Goal: Task Accomplishment & Management: Manage account settings

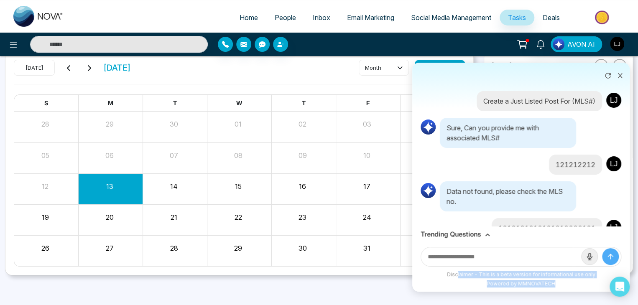
scroll to position [276, 0]
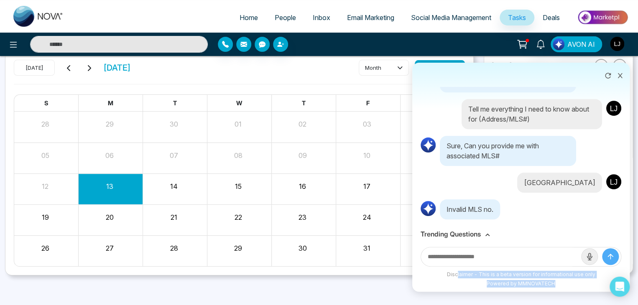
click at [620, 76] on icon at bounding box center [620, 76] width 6 height 6
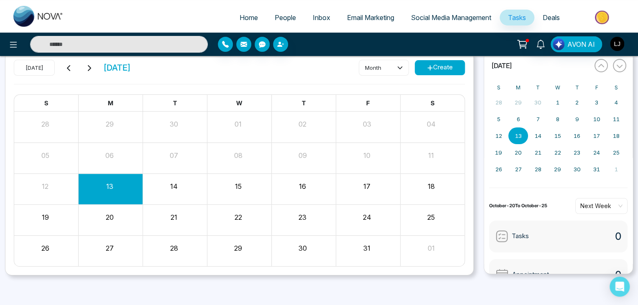
click at [275, 13] on span "People" at bounding box center [285, 17] width 21 height 8
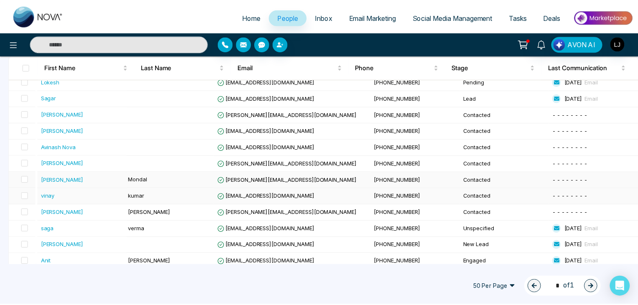
scroll to position [119, 0]
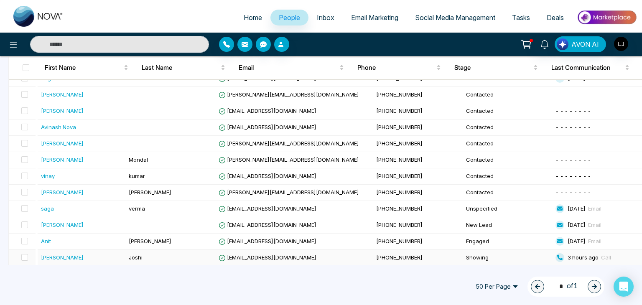
click at [264, 258] on span "[EMAIL_ADDRESS][DOMAIN_NAME]" at bounding box center [268, 257] width 98 height 7
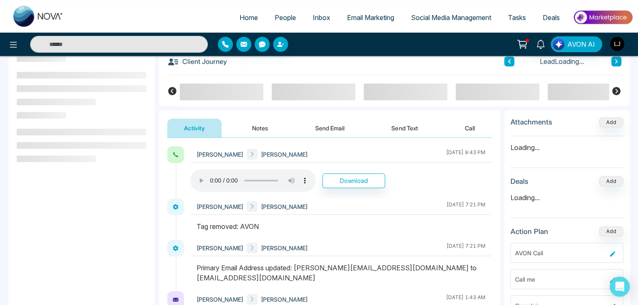
scroll to position [84, 0]
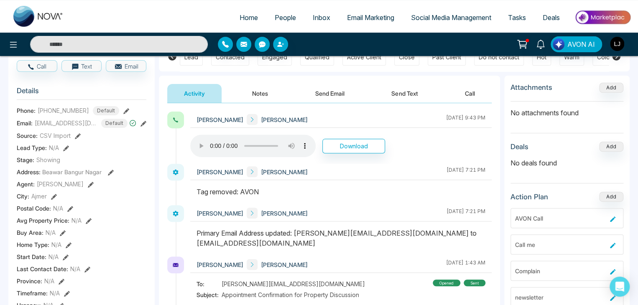
click at [144, 127] on icon at bounding box center [143, 124] width 6 height 6
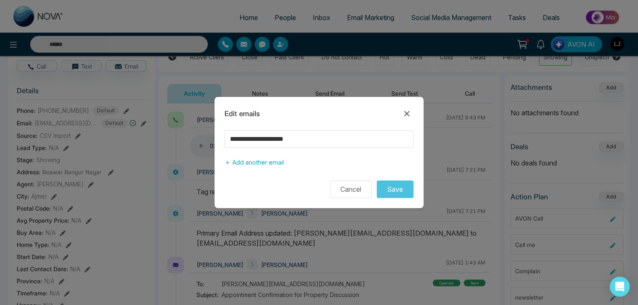
scroll to position [0, 168]
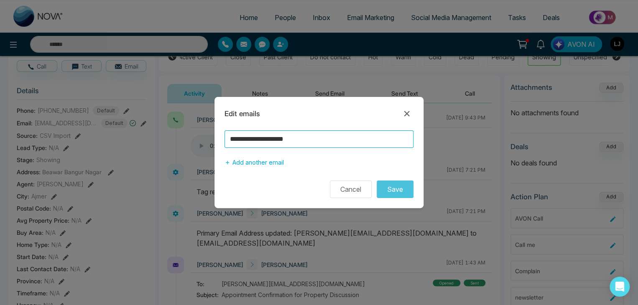
drag, startPoint x: 249, startPoint y: 140, endPoint x: 188, endPoint y: 140, distance: 61.4
click at [188, 140] on div "**********" at bounding box center [319, 152] width 638 height 305
type input "**********"
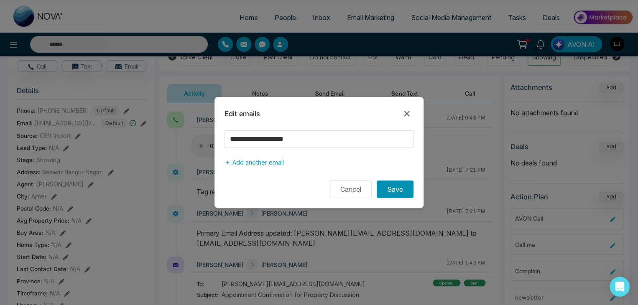
click at [389, 186] on button "Save" at bounding box center [394, 189] width 37 height 18
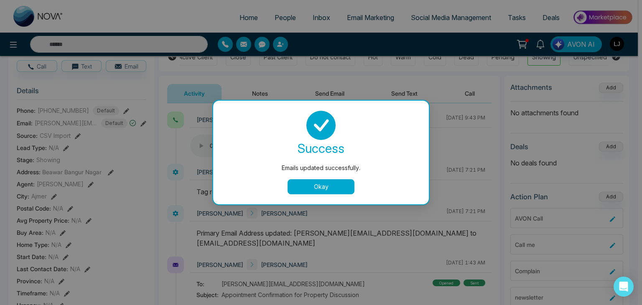
click at [331, 188] on button "Okay" at bounding box center [320, 186] width 67 height 15
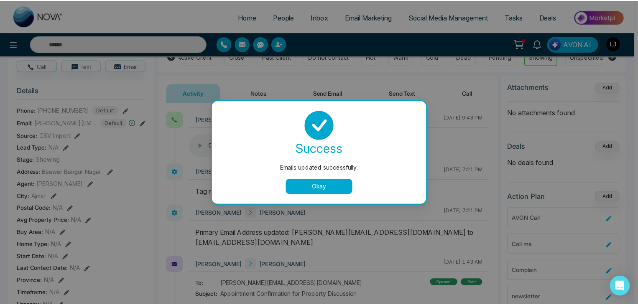
scroll to position [0, 164]
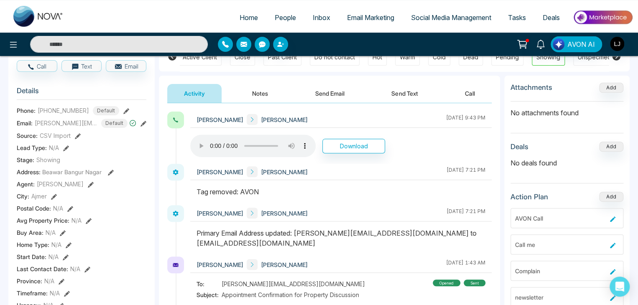
click at [142, 126] on icon at bounding box center [143, 124] width 6 height 6
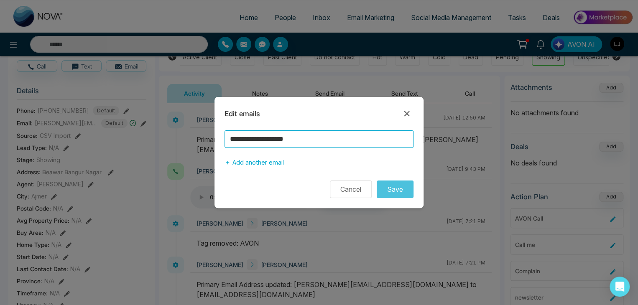
click at [252, 137] on input "**********" at bounding box center [318, 139] width 189 height 18
type input "**********"
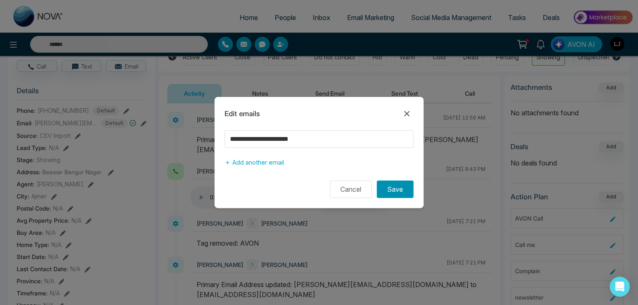
click at [406, 193] on button "Save" at bounding box center [394, 189] width 37 height 18
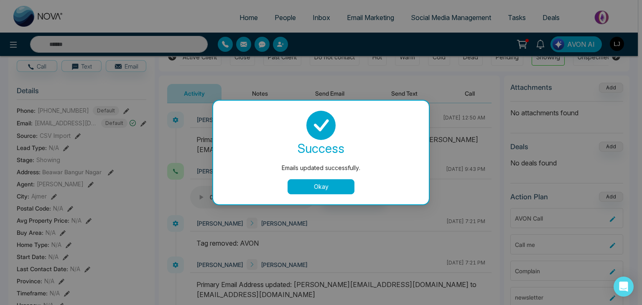
click at [321, 185] on button "Okay" at bounding box center [320, 186] width 67 height 15
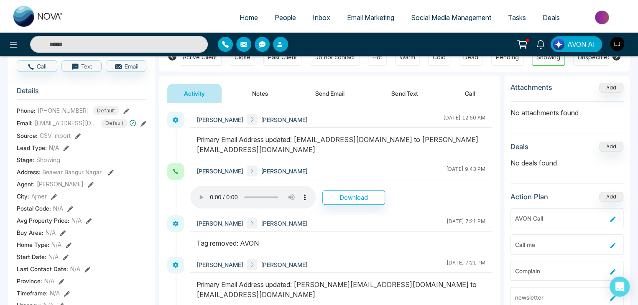
click at [334, 97] on button "Send Email" at bounding box center [329, 93] width 63 height 19
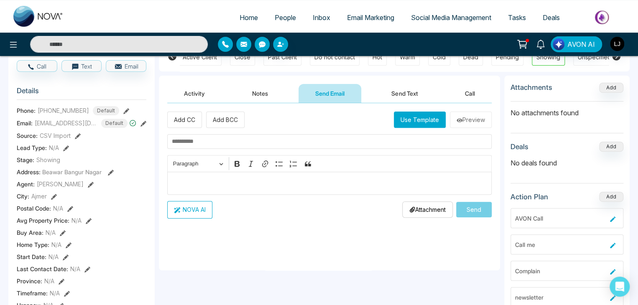
click at [410, 124] on button "Use Template" at bounding box center [420, 120] width 52 height 16
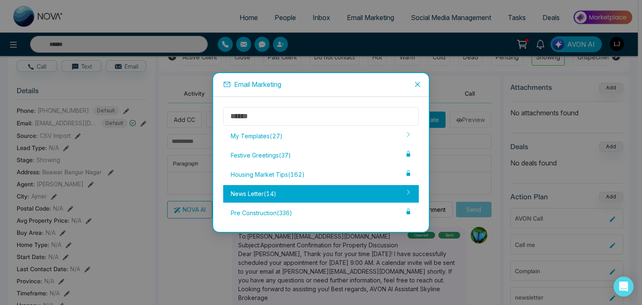
click at [277, 195] on div "News Letter ( 14 )" at bounding box center [321, 194] width 196 height 18
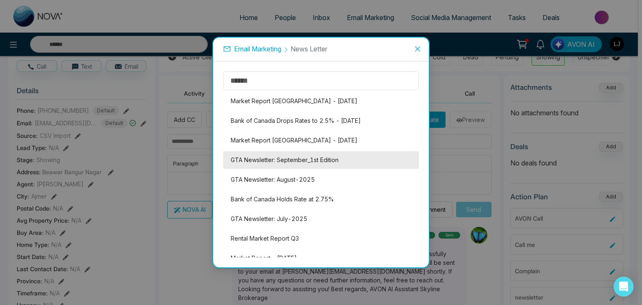
click at [287, 163] on li "GTA Newsletter: September_1st Edition" at bounding box center [321, 160] width 196 height 18
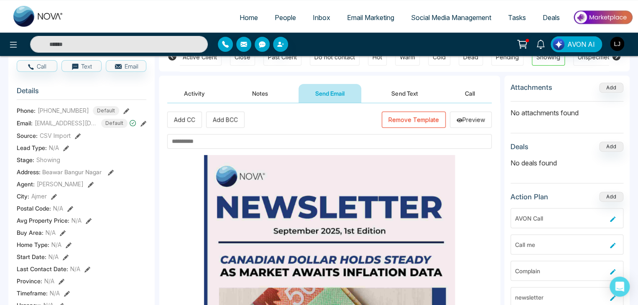
click at [200, 141] on input "text" at bounding box center [329, 141] width 324 height 15
click at [203, 139] on input "text" at bounding box center [329, 141] width 324 height 15
click at [174, 140] on input "***" at bounding box center [329, 141] width 324 height 15
click at [393, 117] on button "Remove Template" at bounding box center [413, 120] width 64 height 16
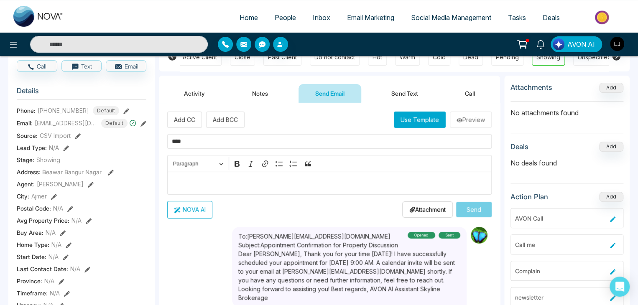
click at [408, 114] on button "Use Template" at bounding box center [420, 120] width 52 height 16
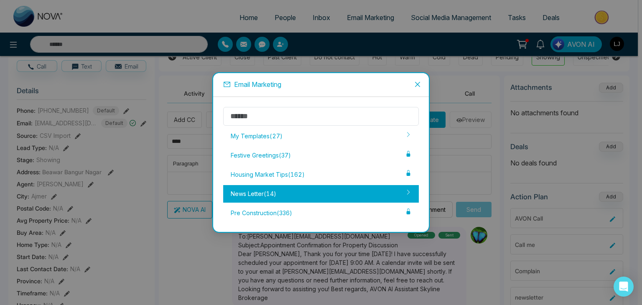
click at [289, 190] on div "News Letter ( 14 )" at bounding box center [321, 194] width 196 height 18
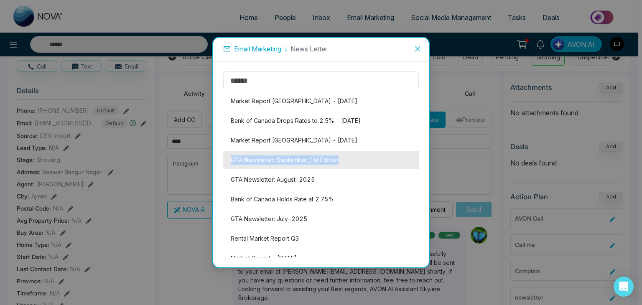
copy li "GTA Newsletter: September_1st Edition"
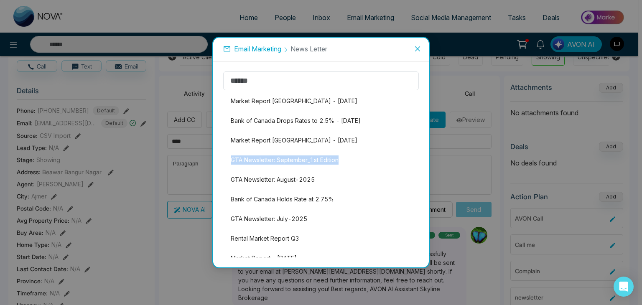
drag, startPoint x: 345, startPoint y: 157, endPoint x: 234, endPoint y: 158, distance: 110.3
click at [234, 158] on li "GTA Newsletter: September_1st Edition" at bounding box center [321, 160] width 196 height 18
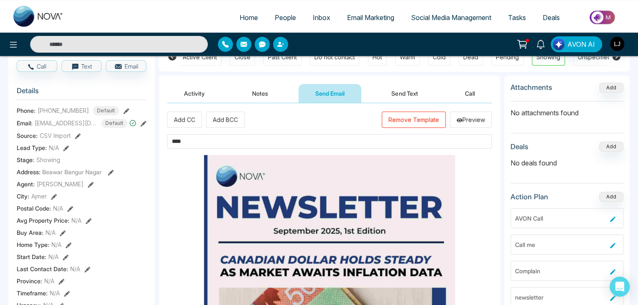
drag, startPoint x: 187, startPoint y: 142, endPoint x: 154, endPoint y: 144, distance: 33.5
click at [154, 144] on div "l [PERSON_NAME] Added on [DATE] 2:58 AM Last Connected: 3 hours ago Call Text E…" at bounding box center [318, 304] width 621 height 601
paste input "**********"
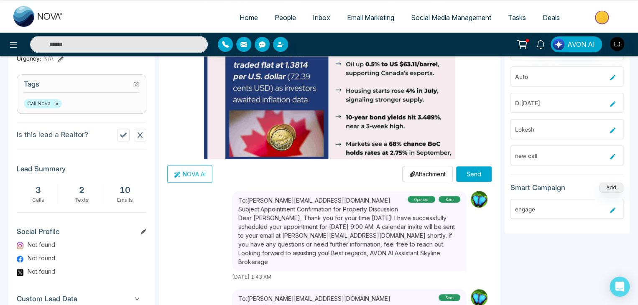
scroll to position [251, 0]
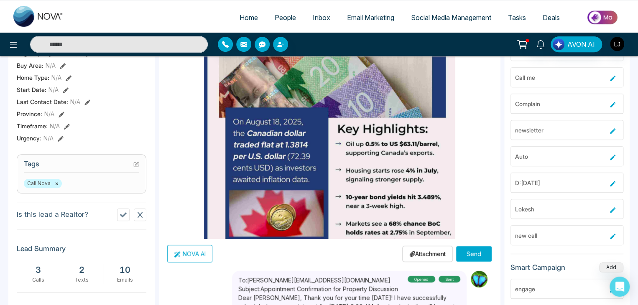
type input "**********"
click at [468, 247] on button "Send" at bounding box center [474, 253] width 36 height 15
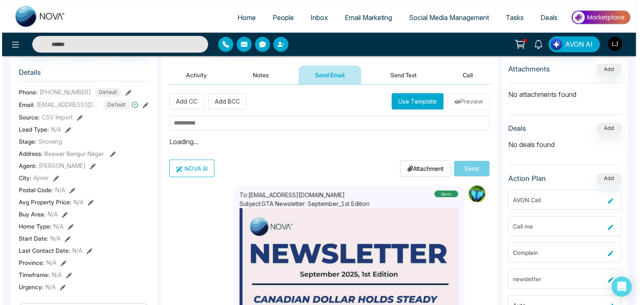
scroll to position [42, 0]
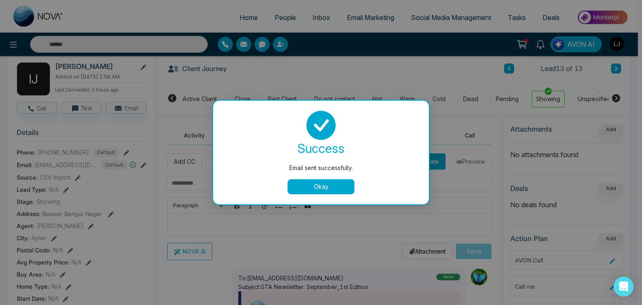
click at [311, 186] on button "Okay" at bounding box center [320, 186] width 67 height 15
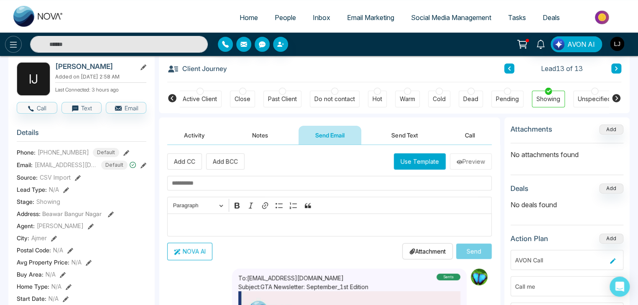
click at [19, 41] on button at bounding box center [13, 44] width 17 height 17
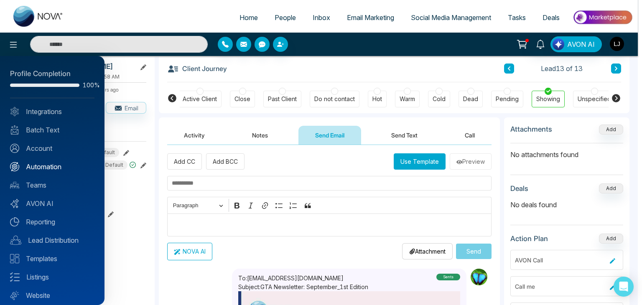
click at [50, 167] on link "Automation" at bounding box center [52, 167] width 84 height 10
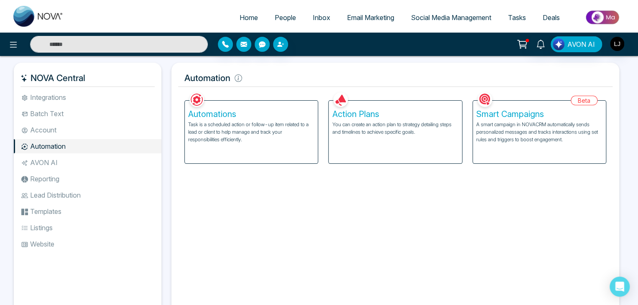
click at [372, 131] on p "You can create an action plan to strategy detailing steps and timelines to achi…" at bounding box center [395, 128] width 126 height 15
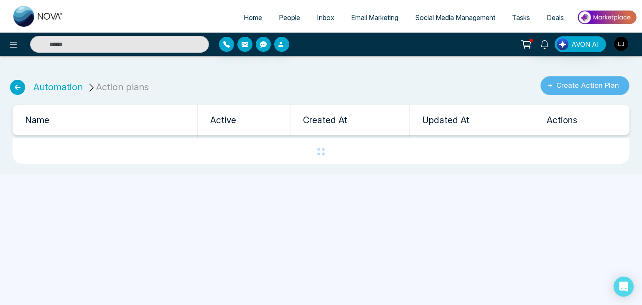
click at [562, 87] on button "Create Action Plan" at bounding box center [584, 85] width 89 height 19
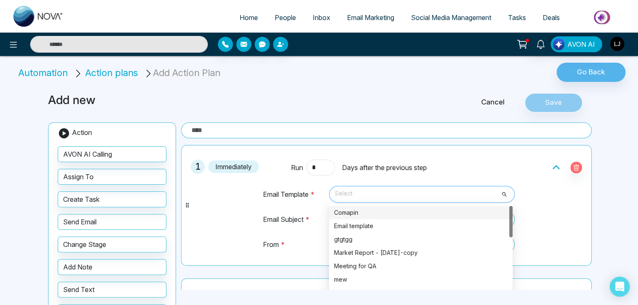
click at [365, 191] on span "Select" at bounding box center [422, 194] width 174 height 14
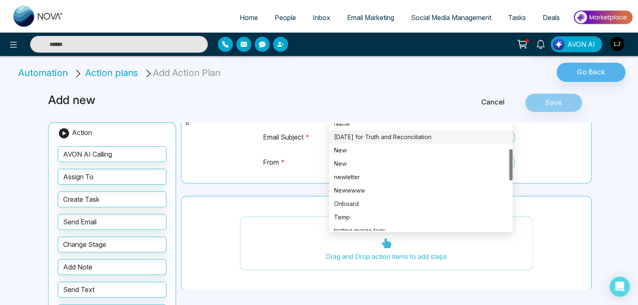
scroll to position [254, 0]
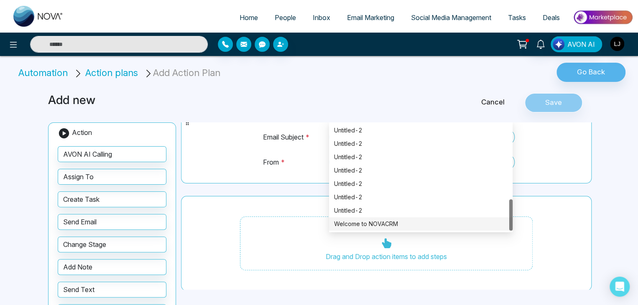
click at [356, 219] on div "Welcome to NOVACRM" at bounding box center [420, 223] width 173 height 9
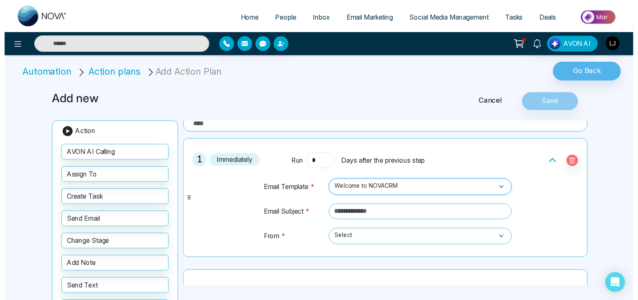
scroll to position [0, 0]
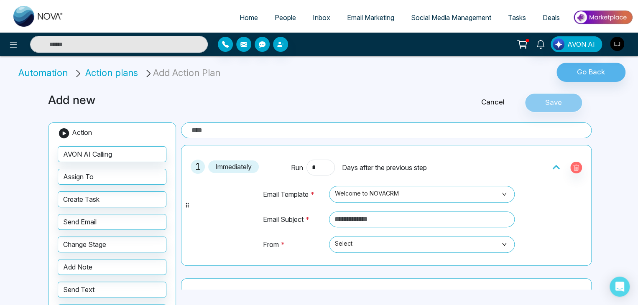
click at [356, 208] on td "Welcome to NOVACRM 6764 6180 Untitled-2 Untitled-2 Untitled-2 Untitled-2 Untitl…" at bounding box center [419, 198] width 189 height 25
click at [358, 219] on input "text" at bounding box center [422, 219] width 186 height 16
type input "**********"
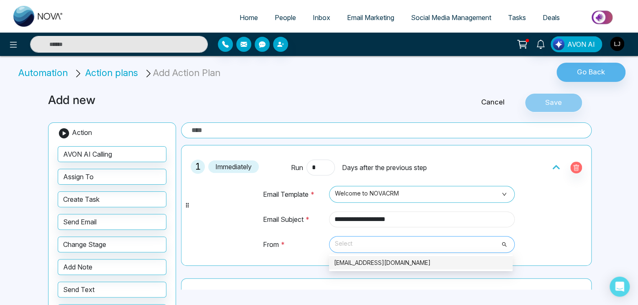
click at [348, 242] on span "Select" at bounding box center [422, 244] width 174 height 14
click at [373, 259] on div "[EMAIL_ADDRESS][DOMAIN_NAME]" at bounding box center [420, 262] width 173 height 9
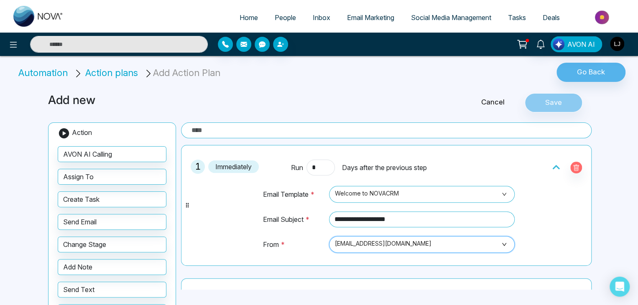
click at [212, 132] on input "text" at bounding box center [386, 130] width 410 height 16
type input "***"
click at [532, 104] on button "Save" at bounding box center [553, 102] width 58 height 19
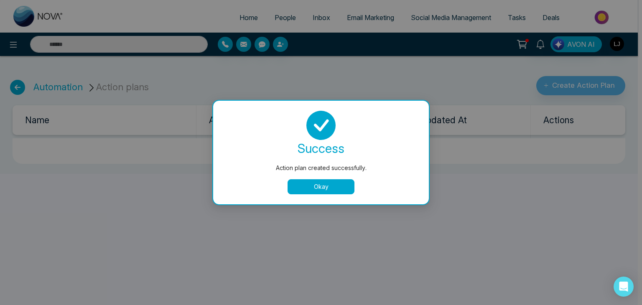
click at [321, 189] on button "Okay" at bounding box center [320, 186] width 67 height 15
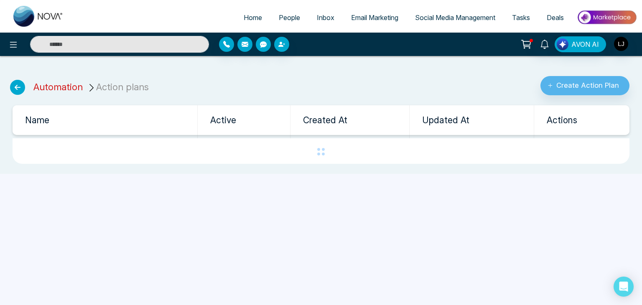
click at [71, 84] on link "Automation" at bounding box center [57, 86] width 49 height 11
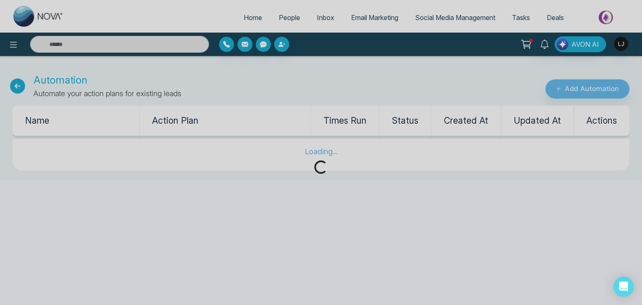
click at [575, 93] on div "Loading..." at bounding box center [321, 152] width 642 height 305
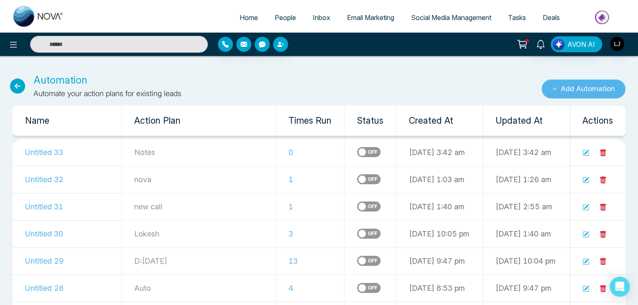
click at [572, 89] on button "Add Automation" at bounding box center [583, 88] width 84 height 19
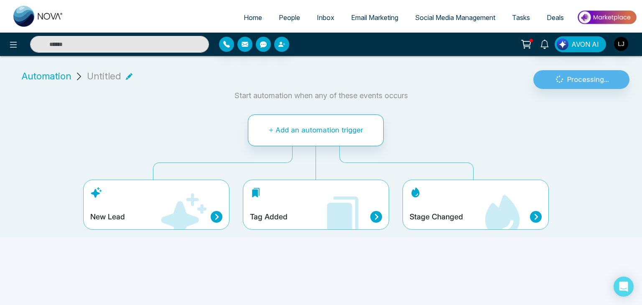
click at [477, 202] on icon at bounding box center [502, 217] width 50 height 50
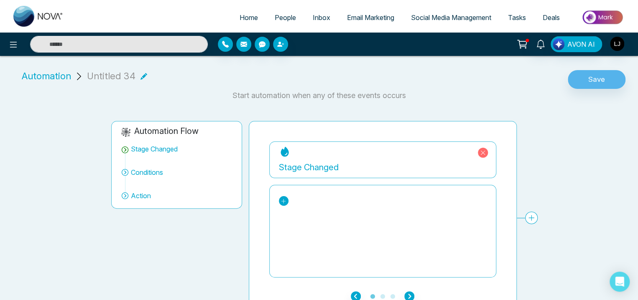
click at [286, 201] on icon at bounding box center [283, 201] width 6 height 6
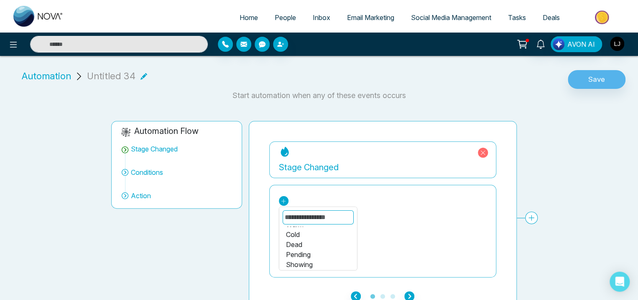
scroll to position [99, 0]
drag, startPoint x: 297, startPoint y: 241, endPoint x: 302, endPoint y: 243, distance: 4.5
click at [297, 241] on div "Dead" at bounding box center [317, 244] width 64 height 10
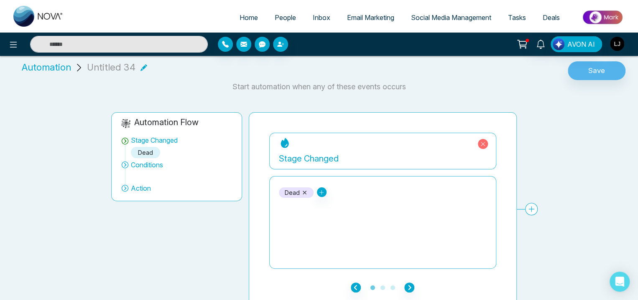
scroll to position [14, 0]
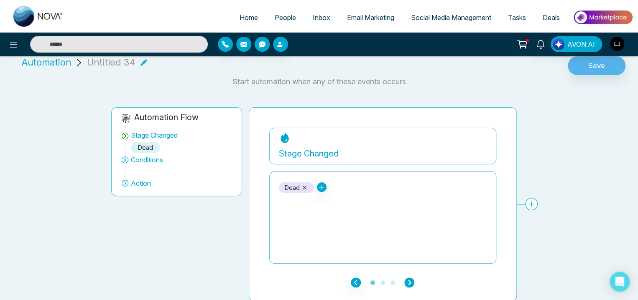
click at [409, 286] on icon "button" at bounding box center [409, 283] width 10 height 10
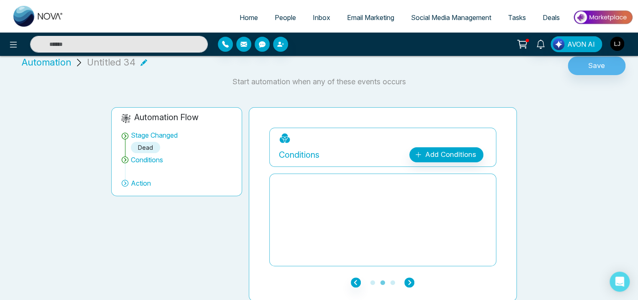
click at [409, 285] on icon "button" at bounding box center [409, 283] width 10 height 10
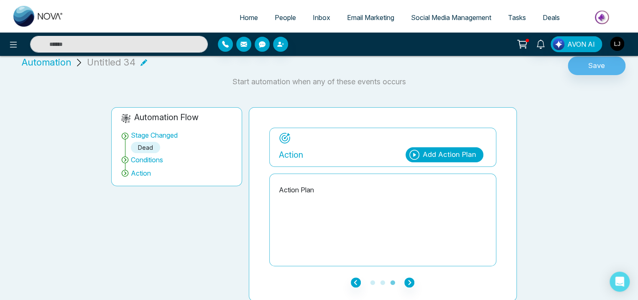
click at [457, 161] on div "Add Action Plan" at bounding box center [444, 154] width 78 height 15
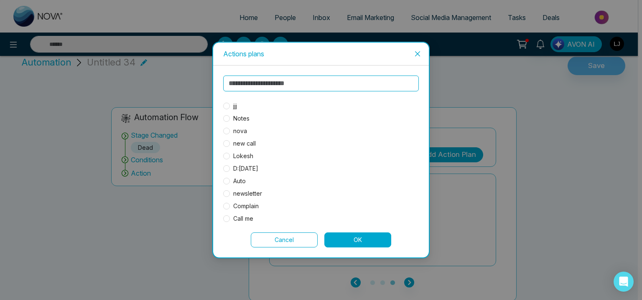
click at [239, 106] on span "jjj" at bounding box center [235, 106] width 10 height 9
click at [356, 239] on button "OK" at bounding box center [357, 240] width 67 height 15
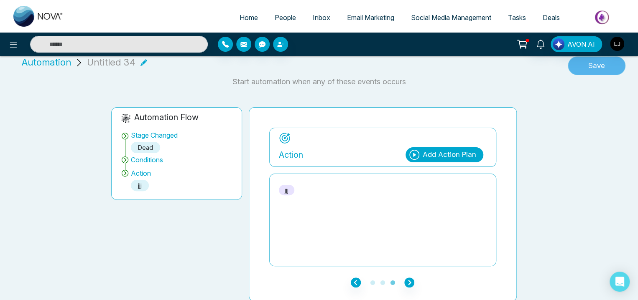
click at [586, 69] on button "Save" at bounding box center [596, 65] width 58 height 19
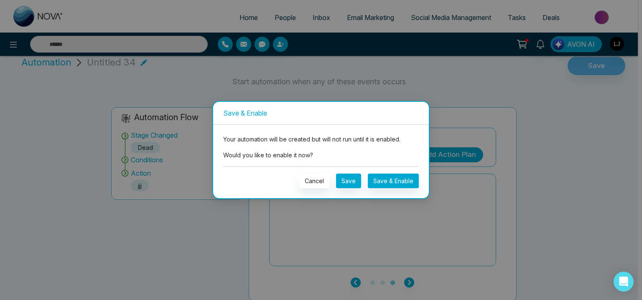
click at [393, 188] on div "Cancel Save Save & Enable" at bounding box center [321, 181] width 196 height 15
click at [391, 183] on button "Save & Enable" at bounding box center [393, 181] width 51 height 15
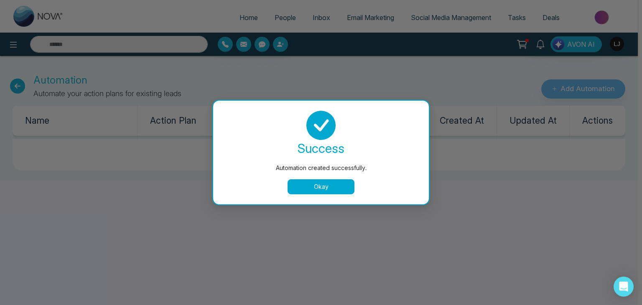
click at [318, 184] on button "Okay" at bounding box center [320, 186] width 67 height 15
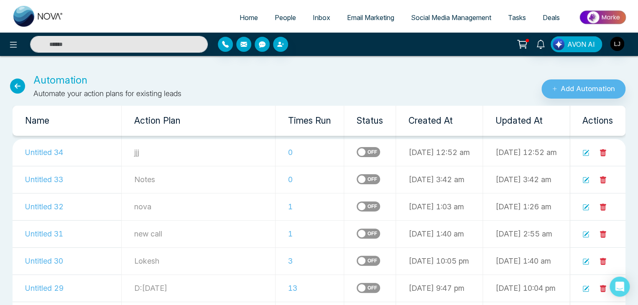
click at [277, 13] on link "People" at bounding box center [285, 18] width 38 height 16
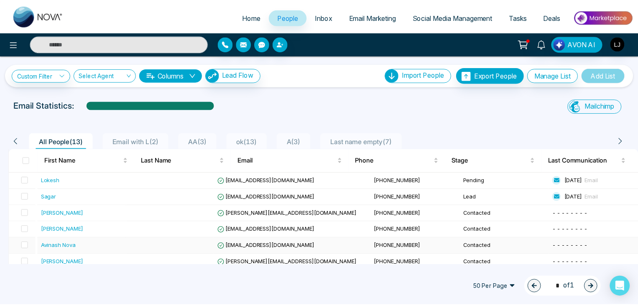
scroll to position [119, 0]
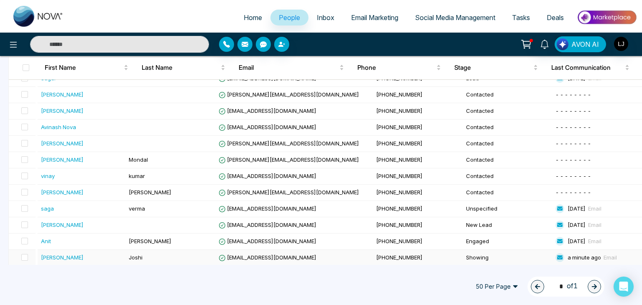
click at [269, 254] on span "[EMAIL_ADDRESS][DOMAIN_NAME]" at bounding box center [268, 257] width 98 height 7
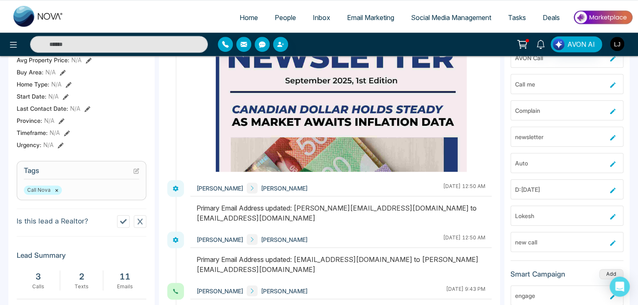
scroll to position [42, 0]
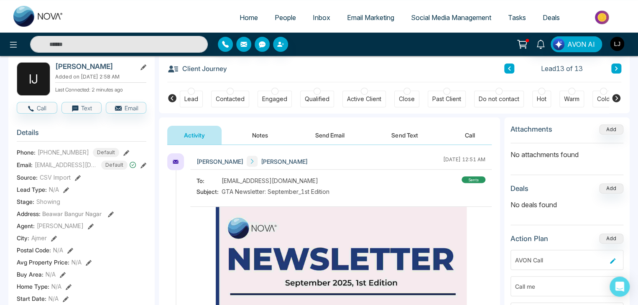
click at [273, 132] on button "Notes" at bounding box center [259, 135] width 49 height 19
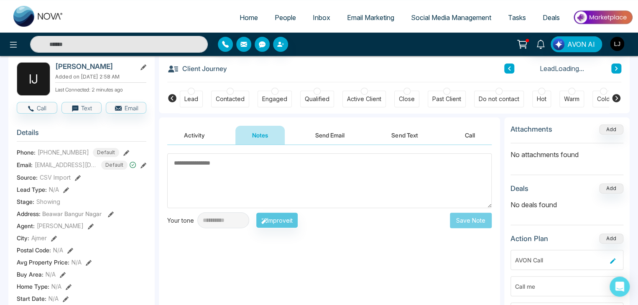
click at [182, 136] on button "Activity" at bounding box center [194, 135] width 54 height 19
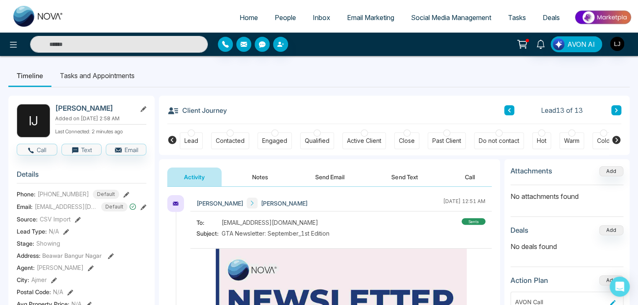
click at [329, 176] on button "Send Email" at bounding box center [329, 177] width 63 height 19
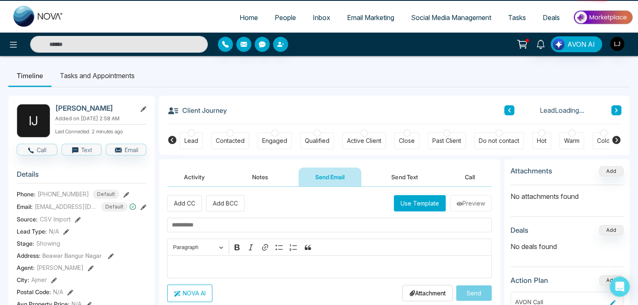
click at [409, 203] on button "Use Template" at bounding box center [420, 203] width 52 height 16
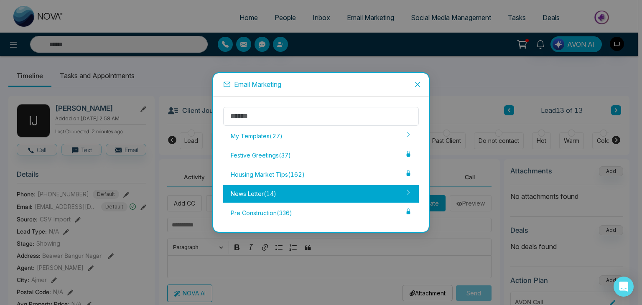
click at [330, 196] on div "News Letter ( 14 )" at bounding box center [321, 194] width 196 height 18
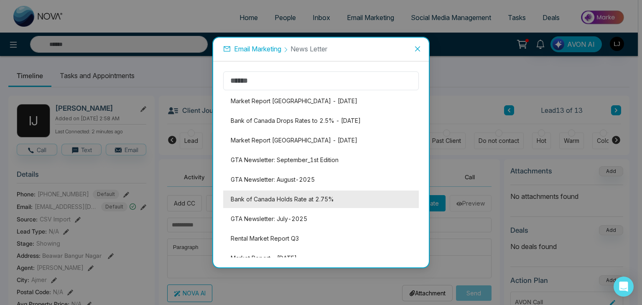
click at [299, 199] on li "Bank of Canada Holds Rate at 2.75%" at bounding box center [321, 200] width 196 height 18
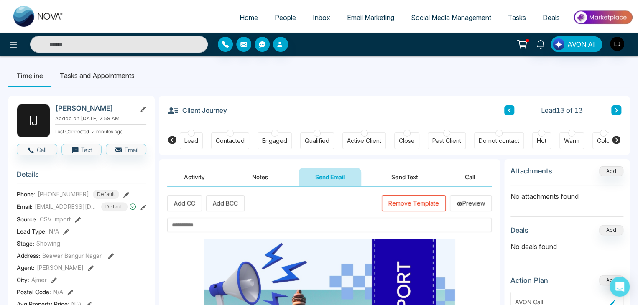
click at [201, 226] on input "text" at bounding box center [329, 225] width 324 height 15
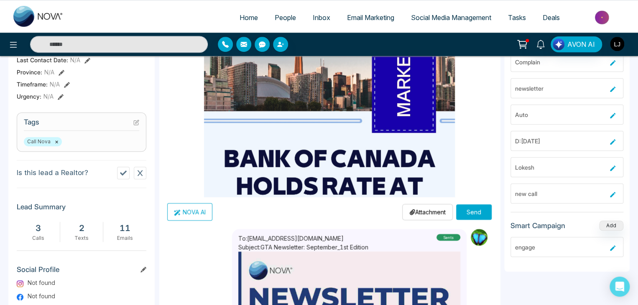
scroll to position [42, 0]
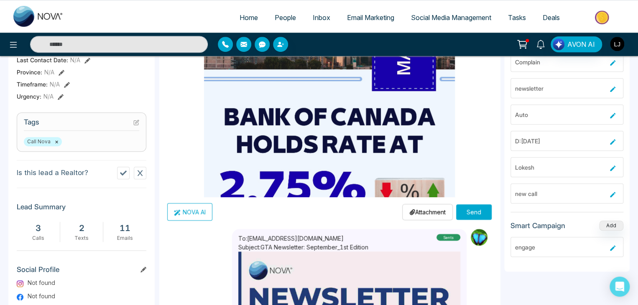
type input "**********"
click at [467, 202] on div "**********" at bounding box center [329, 62] width 324 height 318
click at [469, 211] on button "Send" at bounding box center [474, 211] width 36 height 15
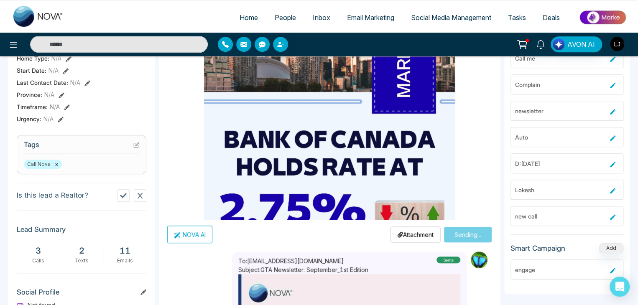
scroll to position [251, 0]
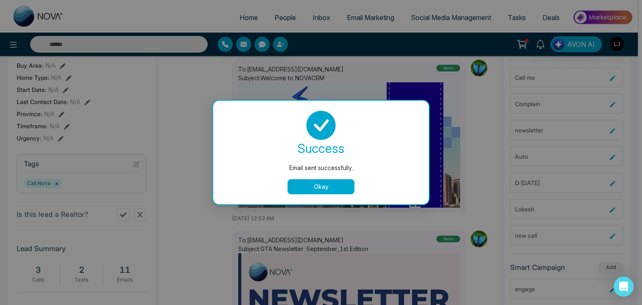
click at [326, 190] on button "Okay" at bounding box center [320, 186] width 67 height 15
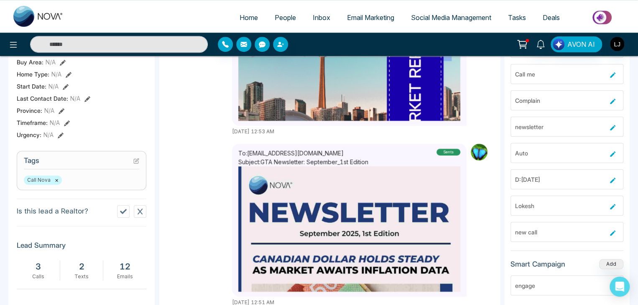
scroll to position [209, 0]
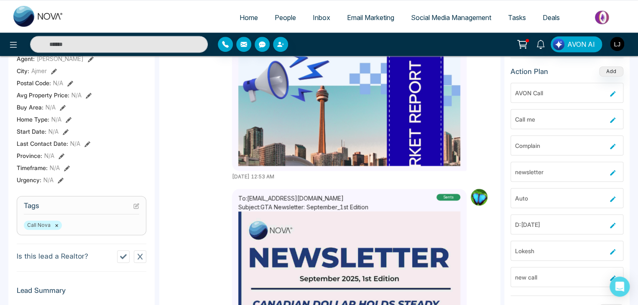
click at [140, 208] on section "Tags Call Nova ×" at bounding box center [82, 215] width 130 height 39
click at [132, 209] on h3 "Tags" at bounding box center [81, 207] width 115 height 13
click at [136, 209] on icon at bounding box center [136, 206] width 6 height 6
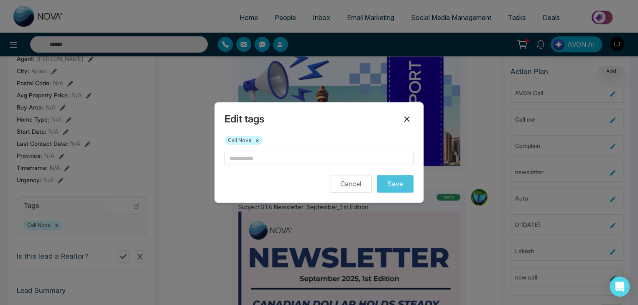
click at [409, 118] on icon at bounding box center [407, 119] width 10 height 10
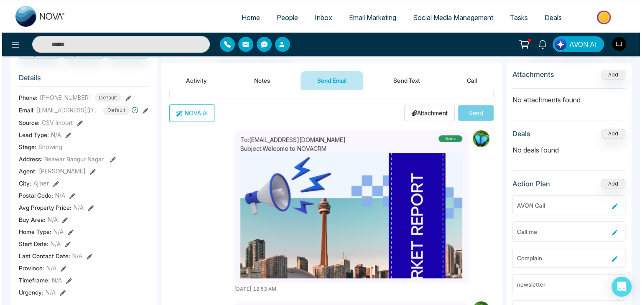
scroll to position [0, 0]
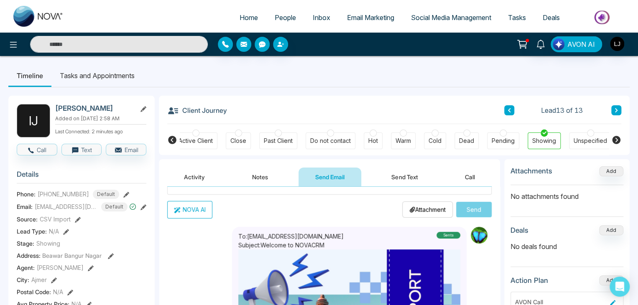
click at [268, 18] on link "People" at bounding box center [285, 18] width 38 height 16
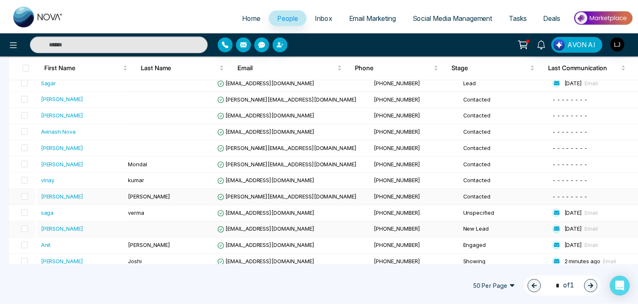
scroll to position [119, 0]
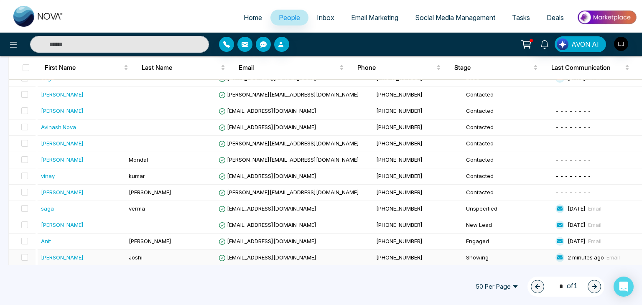
click at [257, 256] on span "[EMAIL_ADDRESS][DOMAIN_NAME]" at bounding box center [268, 257] width 98 height 7
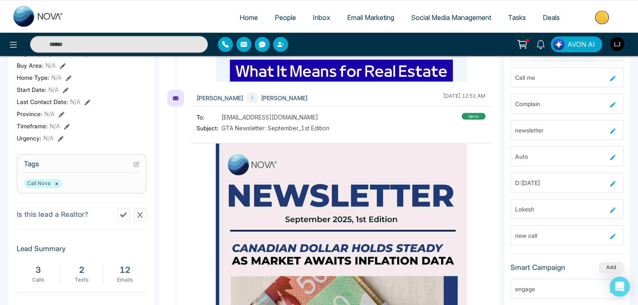
scroll to position [167, 0]
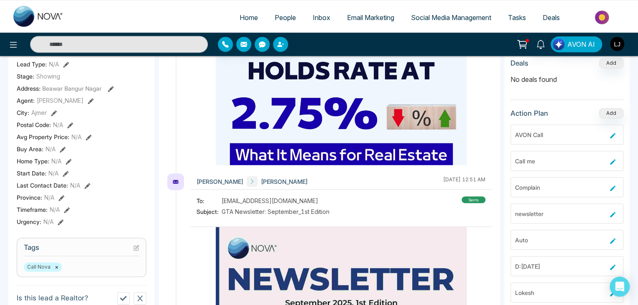
click at [274, 13] on link "People" at bounding box center [285, 18] width 38 height 16
